Goal: Information Seeking & Learning: Learn about a topic

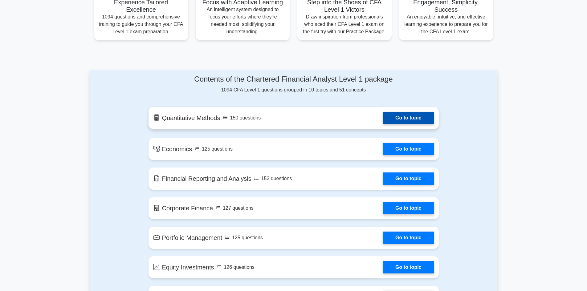
click at [416, 120] on link "Go to topic" at bounding box center [408, 118] width 51 height 12
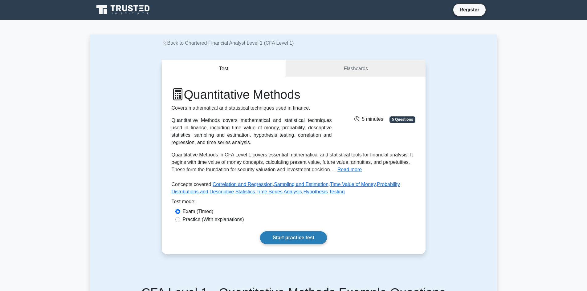
click at [300, 237] on link "Start practice test" at bounding box center [293, 237] width 67 height 13
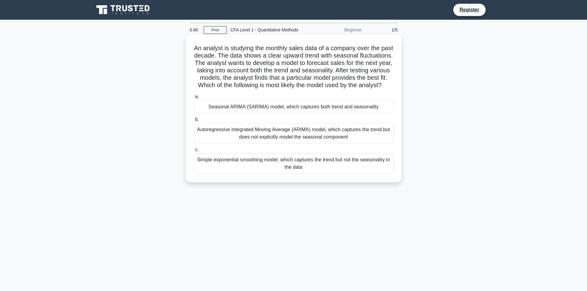
click at [267, 113] on div "Seasonal ARIMA (SARIMA) model, which captures both trend and seasonality" at bounding box center [294, 106] width 200 height 13
click at [194, 99] on input "a. Seasonal ARIMA (SARIMA) model, which captures both trend and seasonality" at bounding box center [194, 97] width 0 height 4
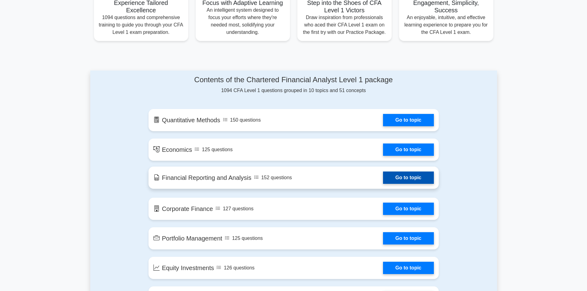
click at [401, 177] on link "Go to topic" at bounding box center [408, 178] width 51 height 12
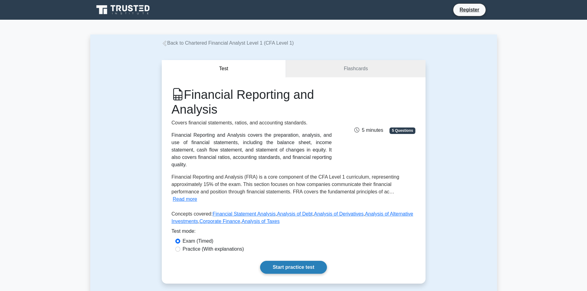
click at [302, 262] on link "Start practice test" at bounding box center [293, 267] width 67 height 13
